Goal: Information Seeking & Learning: Check status

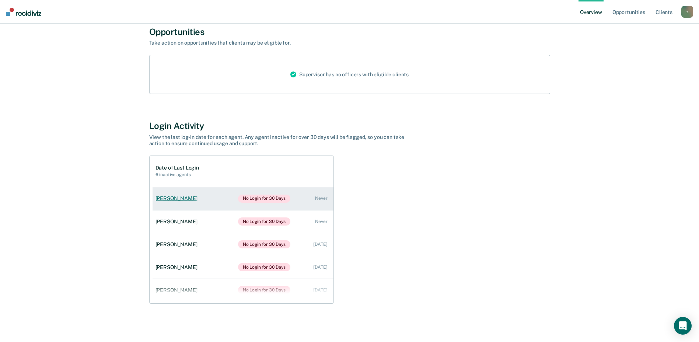
click at [305, 198] on div "No Login for 30 Days Never" at bounding box center [283, 199] width 90 height 8
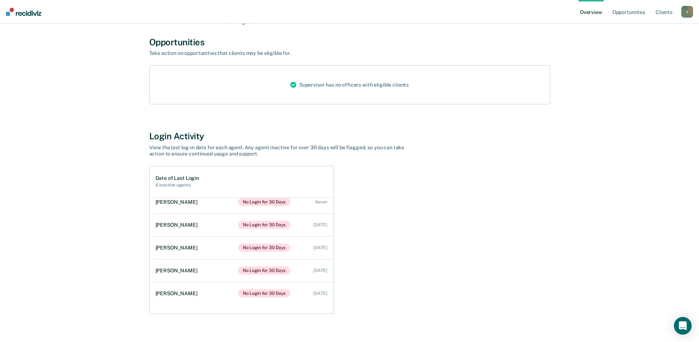
scroll to position [54, 0]
